Goal: Communication & Community: Answer question/provide support

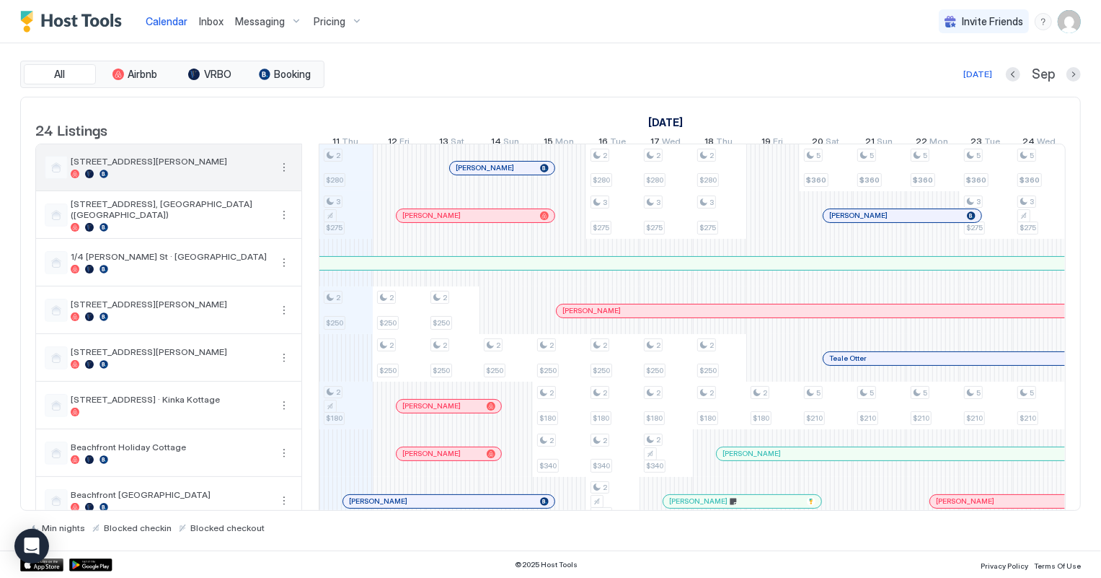
scroll to position [0, 801]
click at [211, 19] on span "Inbox" at bounding box center [211, 21] width 25 height 12
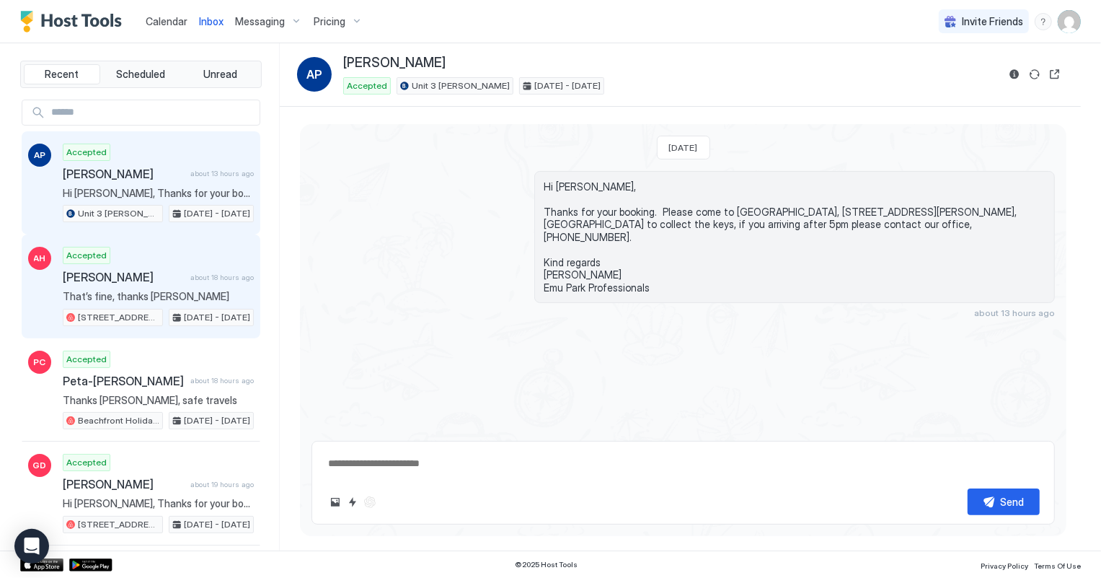
click at [170, 290] on span "That’s fine, thanks [PERSON_NAME]" at bounding box center [158, 296] width 191 height 13
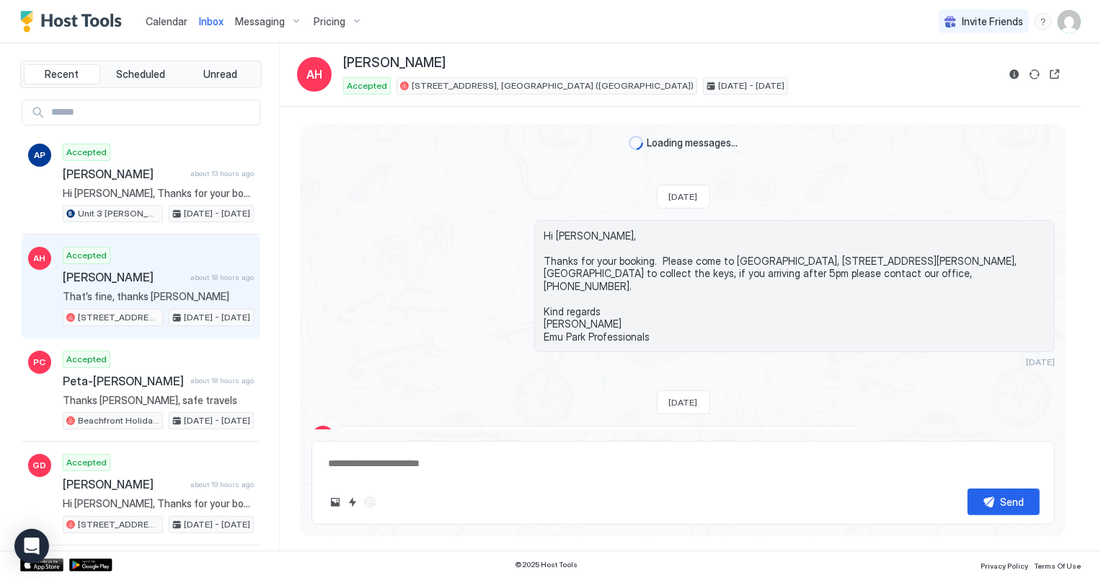
scroll to position [143, 0]
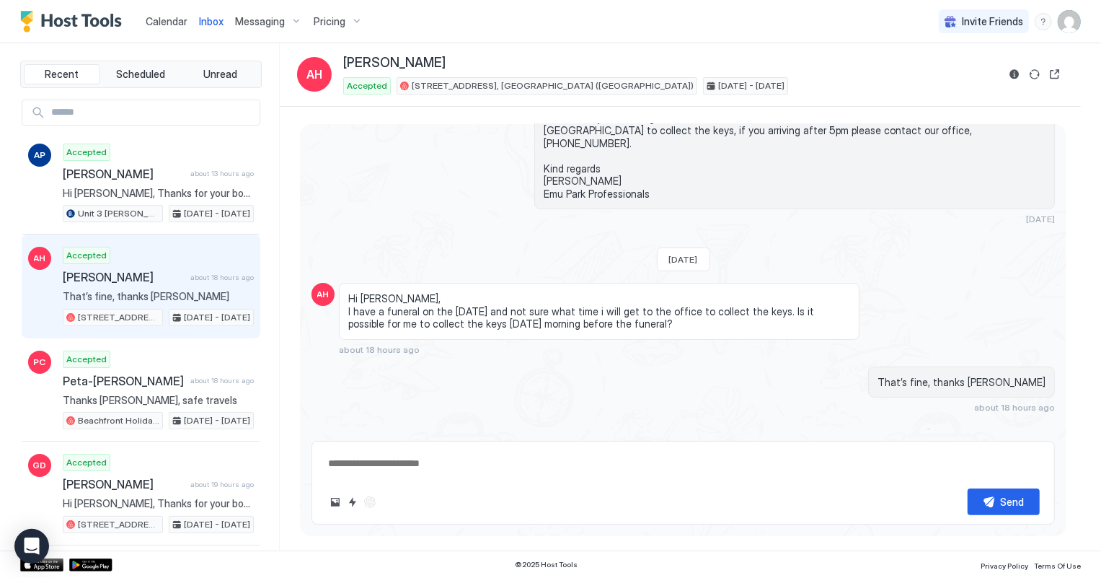
click at [162, 23] on span "Calendar" at bounding box center [167, 21] width 42 height 12
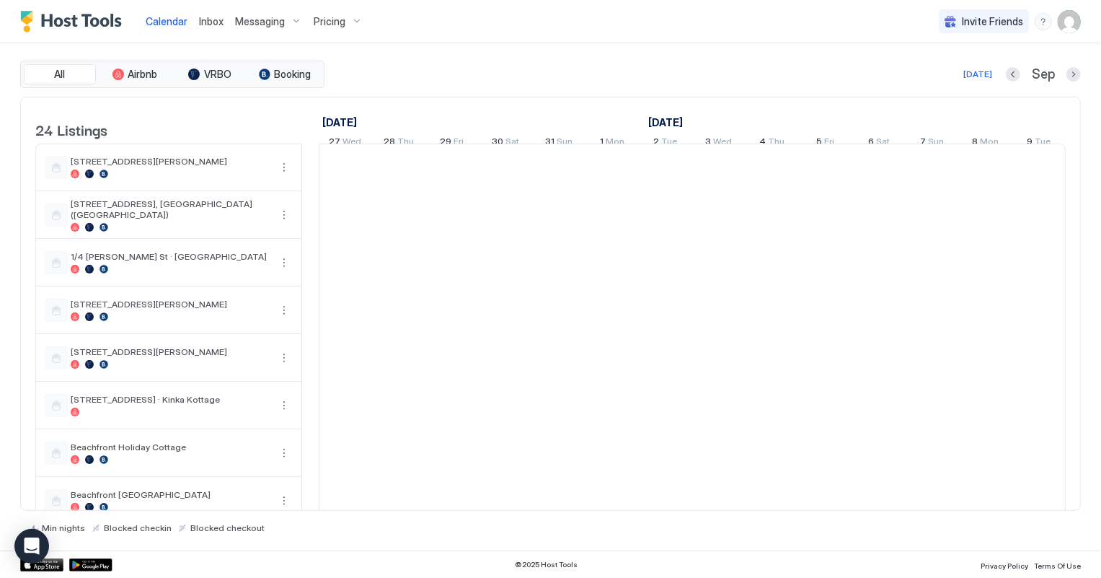
scroll to position [0, 801]
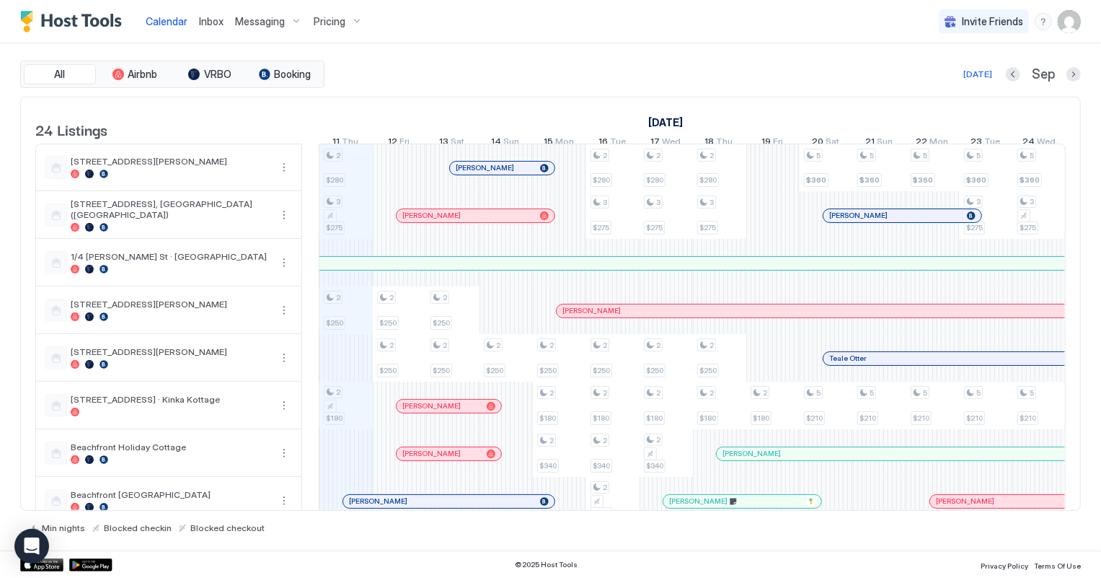
click at [209, 24] on span "Inbox" at bounding box center [211, 21] width 25 height 12
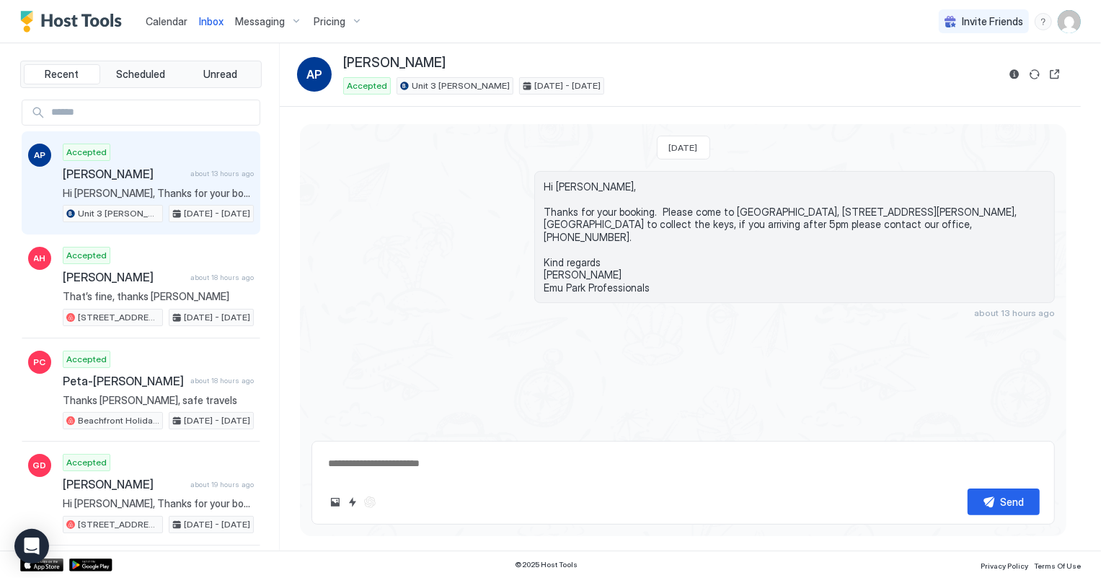
type textarea "*"
click at [160, 19] on span "Calendar" at bounding box center [167, 21] width 42 height 12
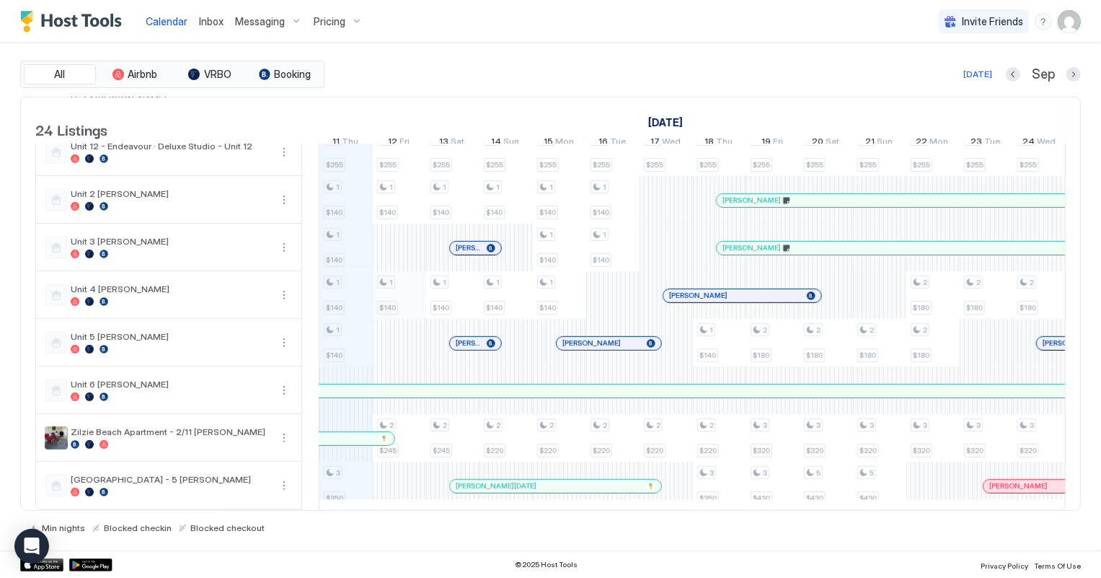
scroll to position [793, 0]
click at [470, 242] on div at bounding box center [471, 248] width 12 height 12
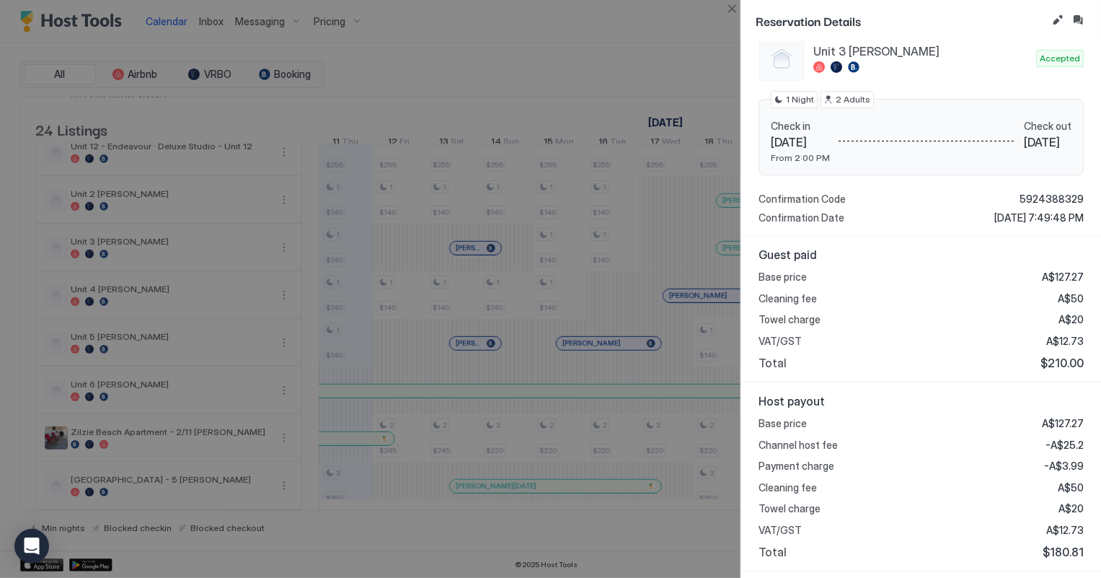
scroll to position [196, 0]
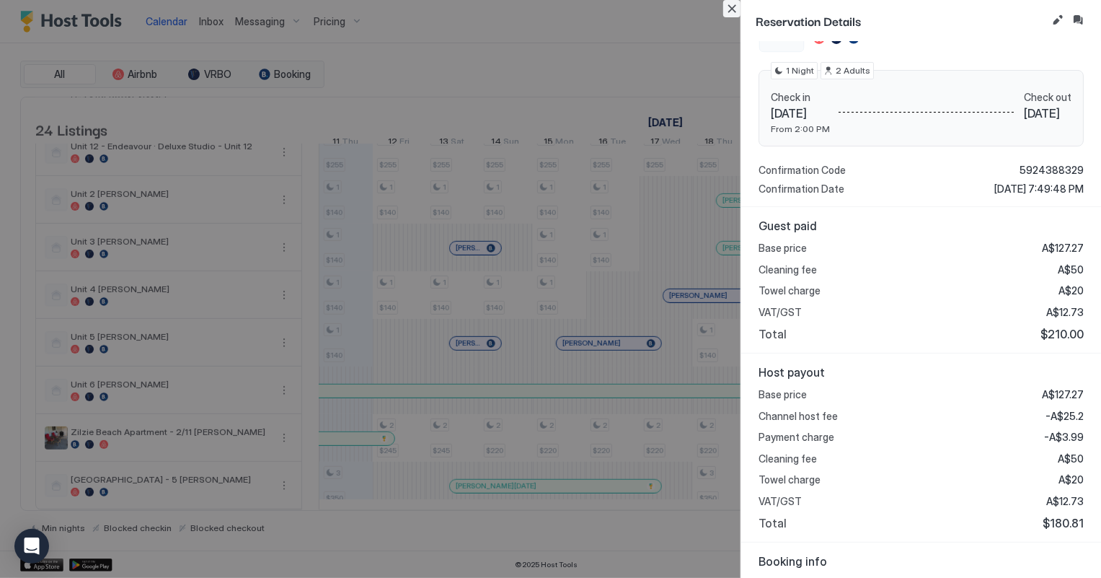
click at [731, 9] on button "Close" at bounding box center [732, 8] width 17 height 17
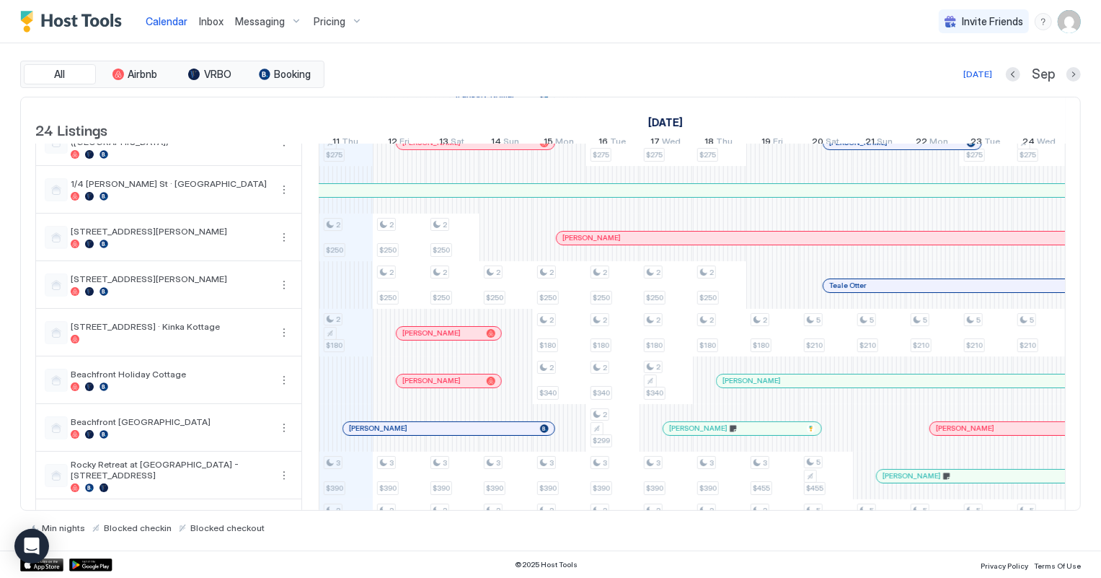
scroll to position [0, 0]
